Goal: Share content: Share content

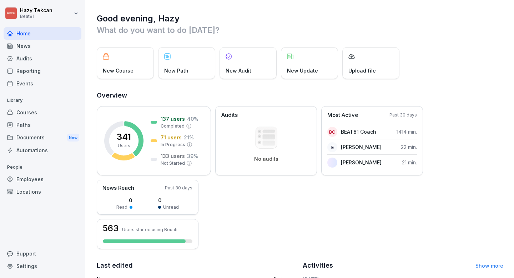
click at [39, 111] on div "Courses" at bounding box center [43, 112] width 78 height 12
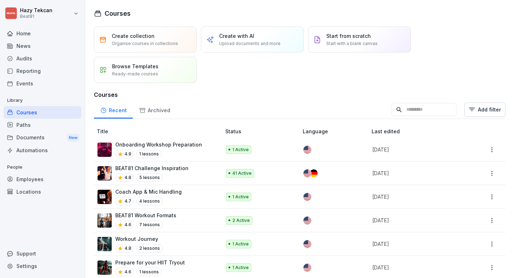
click at [425, 110] on input at bounding box center [424, 110] width 65 height 14
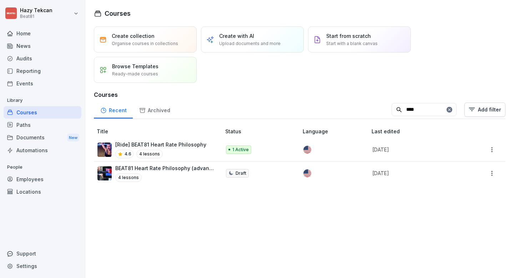
type input "****"
click at [192, 171] on p "BEAT81 Heart Rate Philosophy (advanced)" at bounding box center [164, 167] width 99 height 7
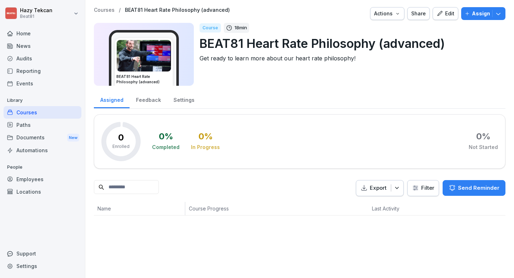
click at [104, 9] on p "Courses" at bounding box center [104, 10] width 21 height 6
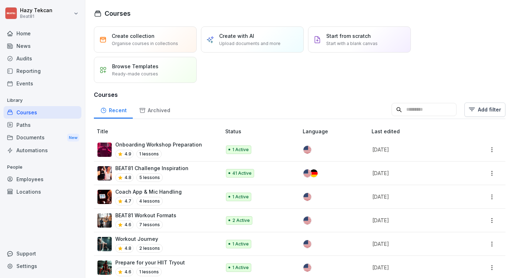
click at [416, 111] on input at bounding box center [424, 110] width 65 height 14
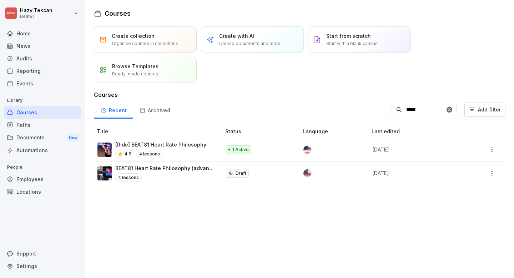
type input "*****"
click at [177, 150] on div "4.6 4 lessons" at bounding box center [160, 154] width 91 height 9
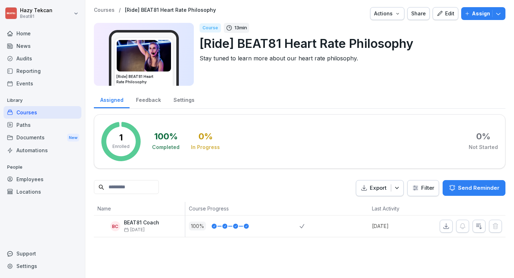
click at [422, 13] on div "Share" at bounding box center [418, 14] width 15 height 8
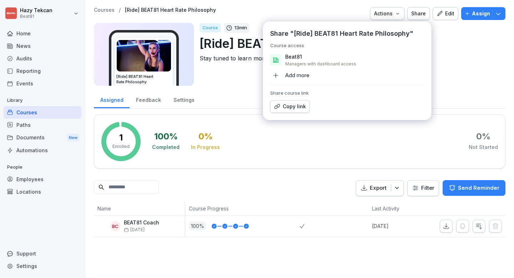
click at [291, 105] on div "Copy link" at bounding box center [290, 106] width 32 height 8
click at [290, 109] on div "Copy link" at bounding box center [290, 106] width 32 height 8
